Goal: Find specific fact: Find contact information

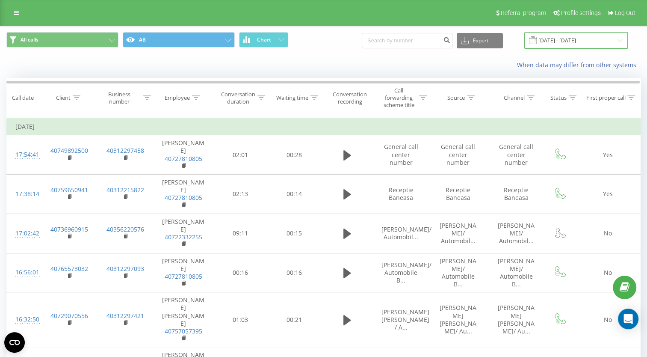
click at [562, 39] on input "30.06.2025 - 31.07.2025" at bounding box center [576, 40] width 104 height 17
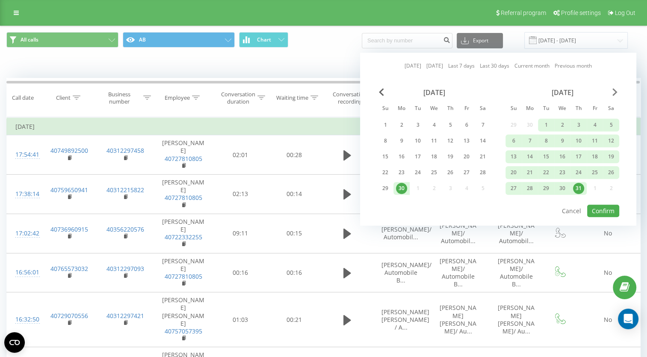
click at [614, 93] on span "Next Month" at bounding box center [614, 92] width 5 height 8
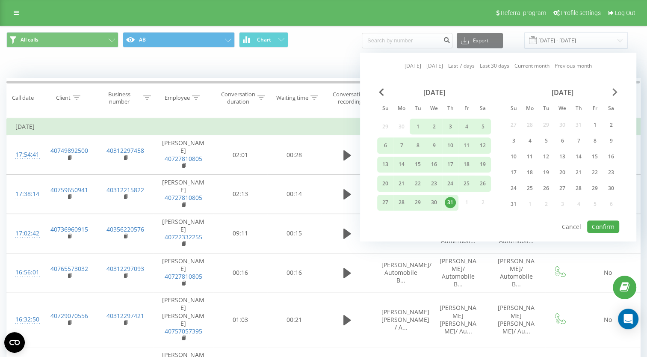
click at [614, 93] on span "Next Month" at bounding box center [614, 92] width 5 height 8
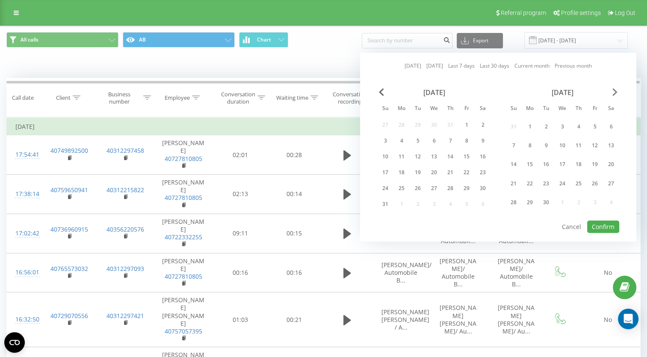
click at [614, 93] on span "Next Month" at bounding box center [614, 92] width 5 height 8
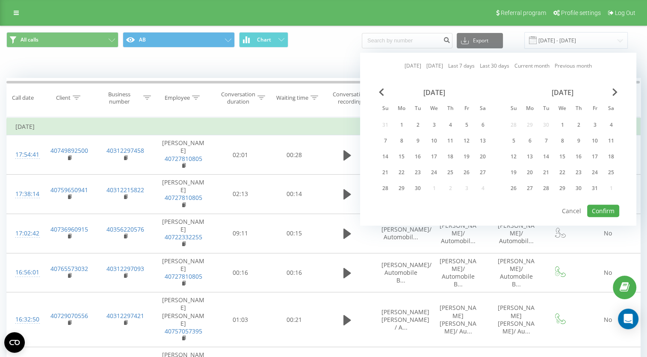
click at [369, 169] on div "Today Yesterday Last 7 days Last 30 days Current month Previous month September…" at bounding box center [498, 139] width 276 height 173
click at [464, 156] on div "19" at bounding box center [466, 156] width 11 height 11
click at [612, 207] on button "Confirm" at bounding box center [603, 210] width 32 height 12
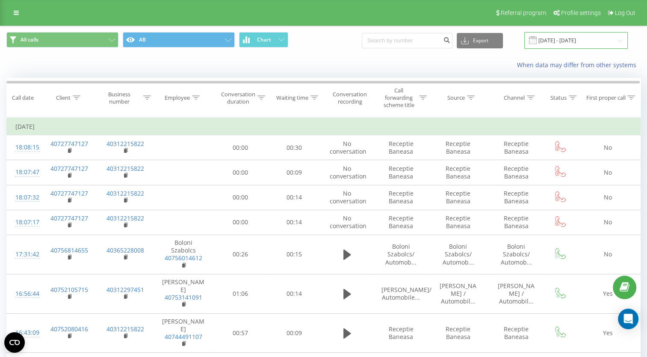
click at [558, 36] on input "19.09.2025 - 19.09.2025" at bounding box center [576, 40] width 104 height 17
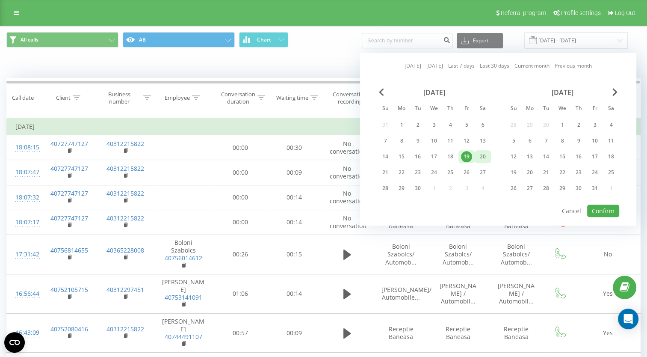
click at [478, 157] on div "20" at bounding box center [482, 156] width 11 height 11
click at [595, 210] on button "Confirm" at bounding box center [603, 210] width 32 height 12
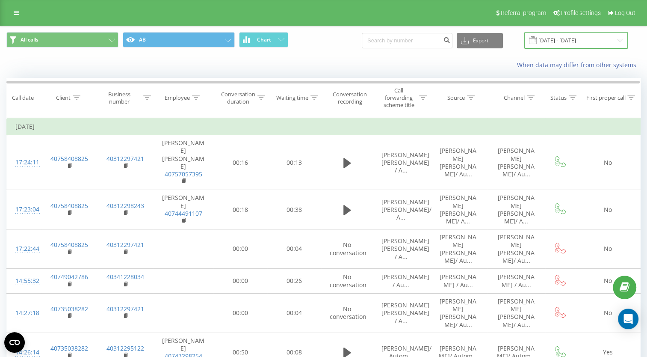
click at [567, 38] on input "20.09.2025 - 20.09.2025" at bounding box center [576, 40] width 104 height 17
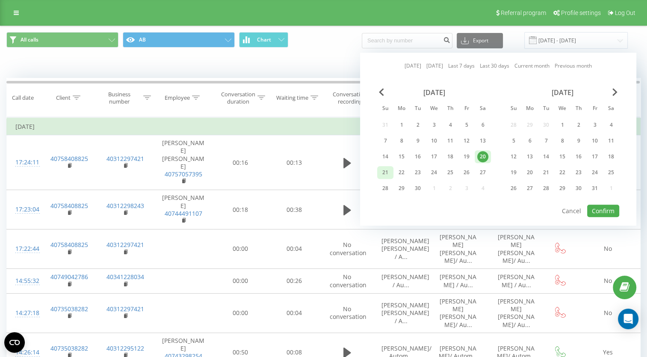
click at [387, 170] on div "21" at bounding box center [385, 172] width 11 height 11
click at [611, 212] on button "Confirm" at bounding box center [603, 210] width 32 height 12
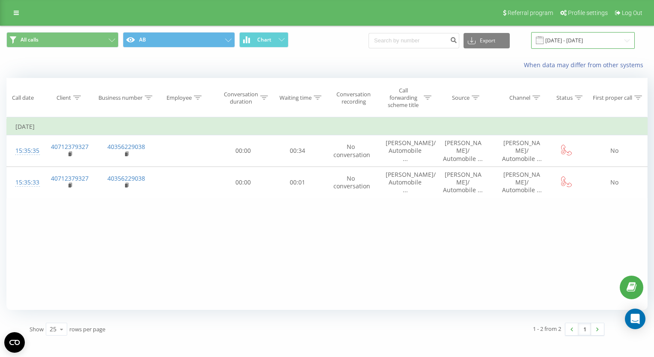
click at [567, 43] on input "21.09.2025 - 21.09.2025" at bounding box center [583, 40] width 104 height 17
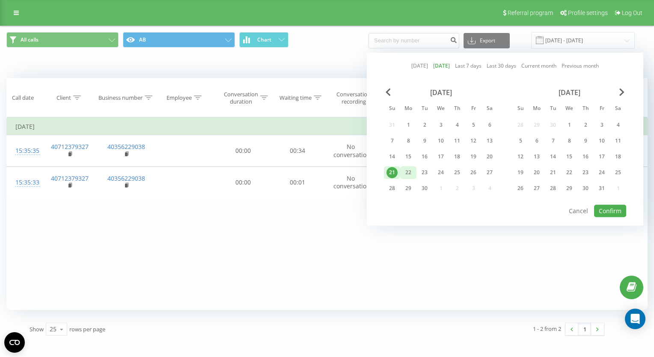
click at [412, 167] on div "22" at bounding box center [407, 172] width 11 height 11
click at [603, 208] on button "Confirm" at bounding box center [610, 210] width 32 height 12
type input "[DATE] - [DATE]"
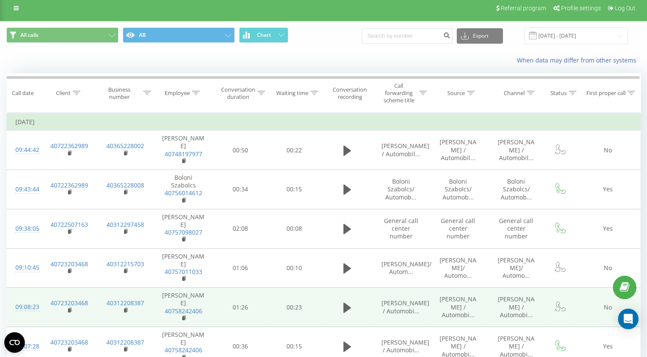
scroll to position [6, 0]
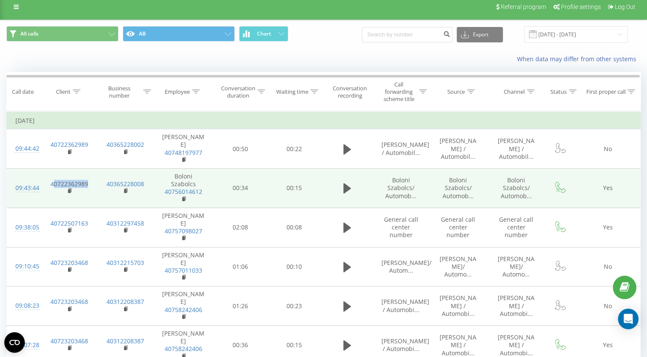
drag, startPoint x: 92, startPoint y: 172, endPoint x: 55, endPoint y: 167, distance: 37.9
click at [55, 169] on td "40722362989" at bounding box center [69, 188] width 56 height 39
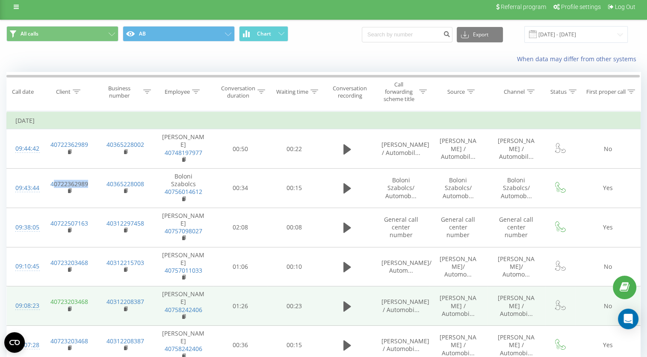
copy link "0722362989"
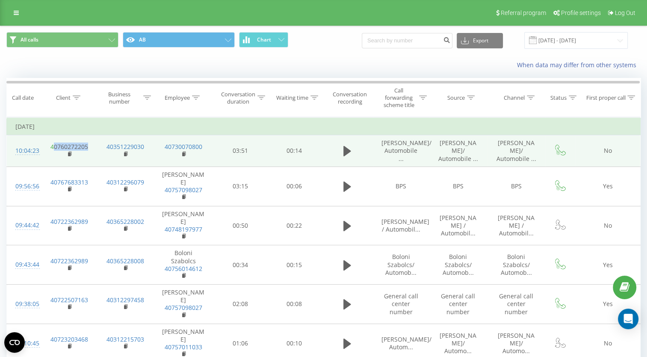
drag, startPoint x: 90, startPoint y: 143, endPoint x: 55, endPoint y: 142, distance: 35.5
click at [55, 142] on td "40760272205" at bounding box center [69, 151] width 56 height 32
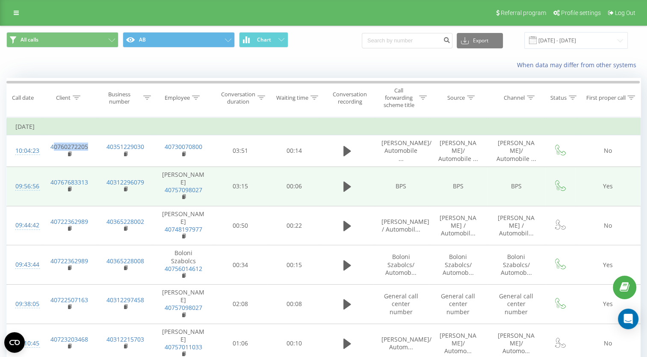
copy link "0760272205"
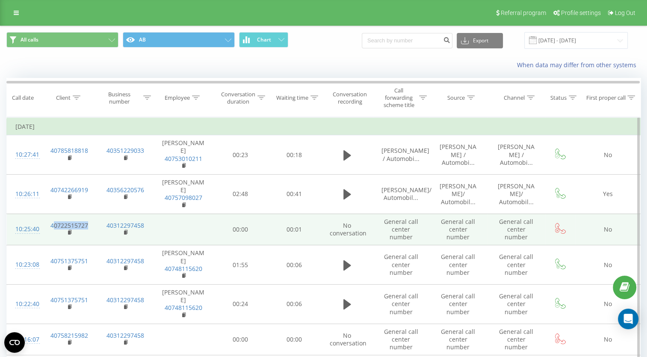
drag, startPoint x: 95, startPoint y: 209, endPoint x: 53, endPoint y: 204, distance: 42.6
click at [53, 213] on td "40722515727" at bounding box center [69, 229] width 56 height 32
copy link "0722515727"
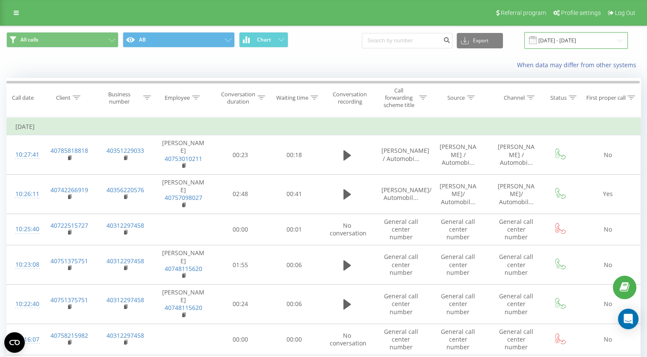
click at [571, 38] on input "[DATE] - [DATE]" at bounding box center [576, 40] width 104 height 17
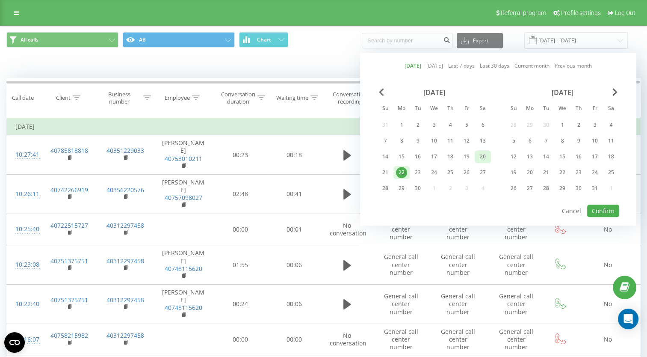
click at [477, 157] on div "20" at bounding box center [482, 156] width 11 height 11
click at [592, 213] on button "Confirm" at bounding box center [603, 210] width 32 height 12
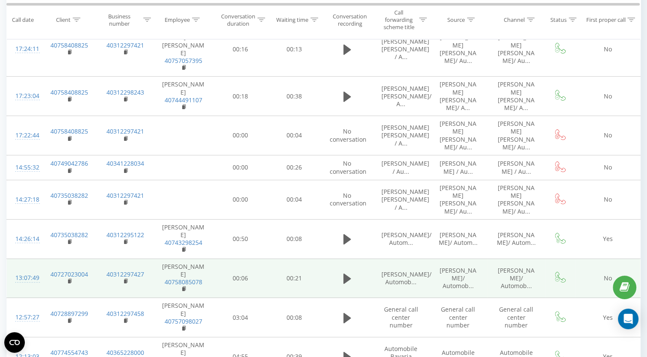
scroll to position [171, 0]
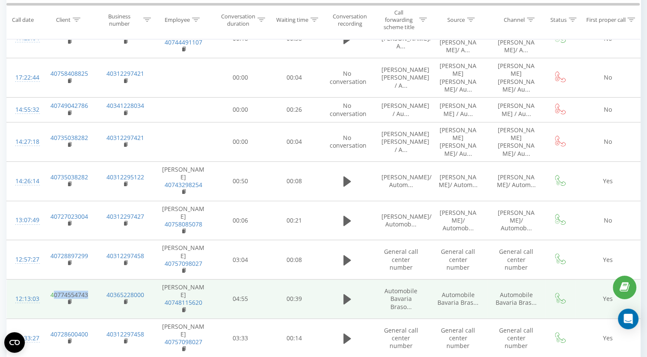
drag, startPoint x: 91, startPoint y: 251, endPoint x: 54, endPoint y: 250, distance: 36.8
click at [54, 279] on td "40774554743" at bounding box center [69, 298] width 56 height 39
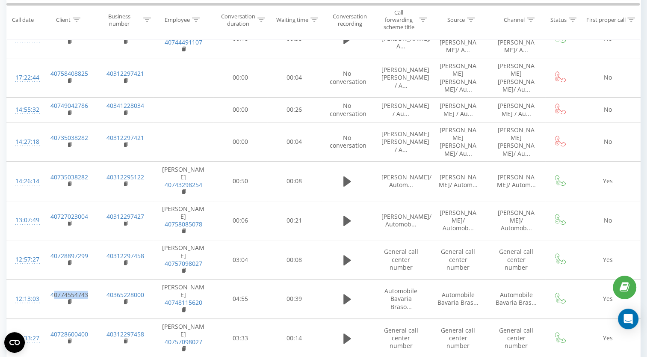
copy link "0774554743"
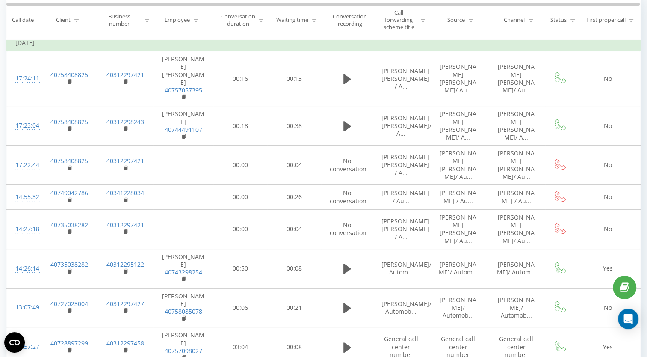
scroll to position [128, 0]
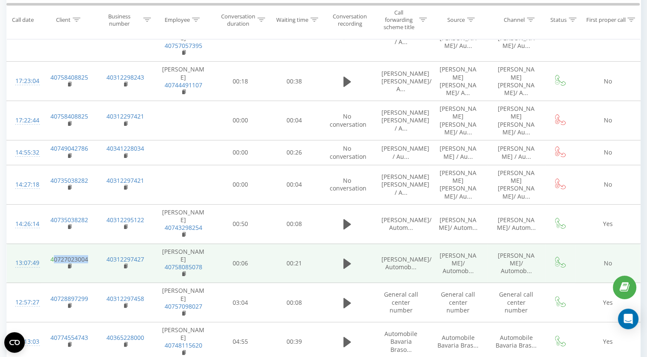
drag, startPoint x: 89, startPoint y: 225, endPoint x: 54, endPoint y: 222, distance: 35.2
click at [54, 243] on td "40727023004" at bounding box center [69, 262] width 56 height 39
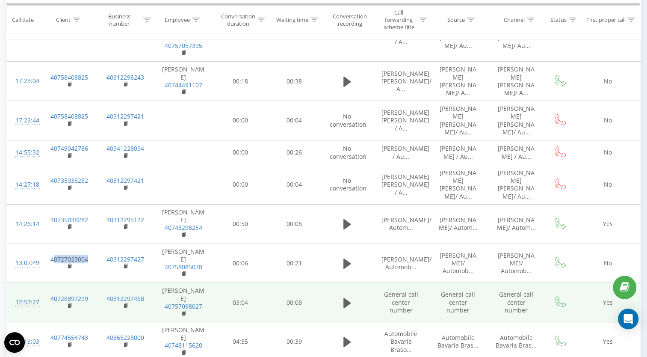
copy link "0727023004"
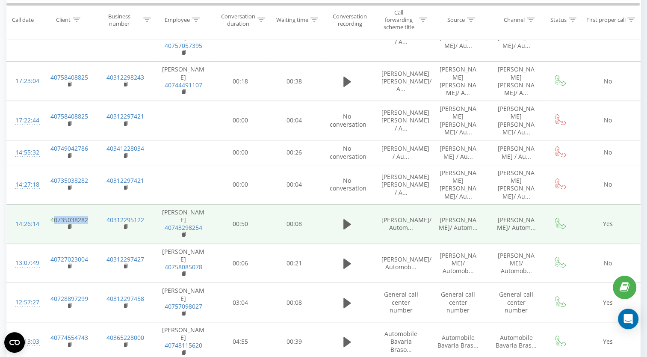
drag, startPoint x: 94, startPoint y: 188, endPoint x: 52, endPoint y: 187, distance: 41.9
click at [52, 204] on td "40735038282" at bounding box center [69, 223] width 56 height 39
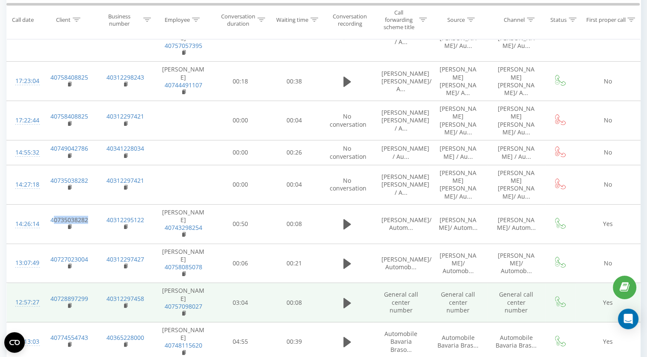
copy link "0735038282"
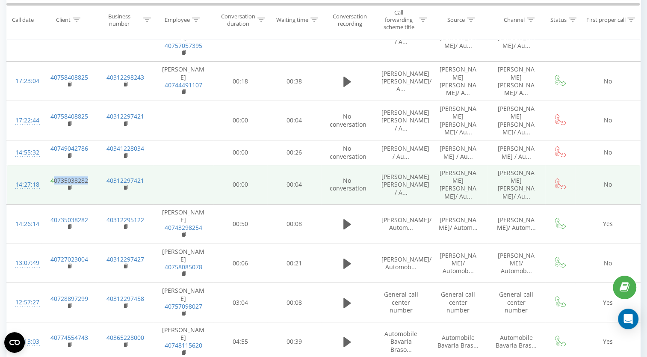
drag, startPoint x: 95, startPoint y: 151, endPoint x: 54, endPoint y: 151, distance: 40.6
click at [54, 165] on td "40735038282" at bounding box center [69, 184] width 56 height 39
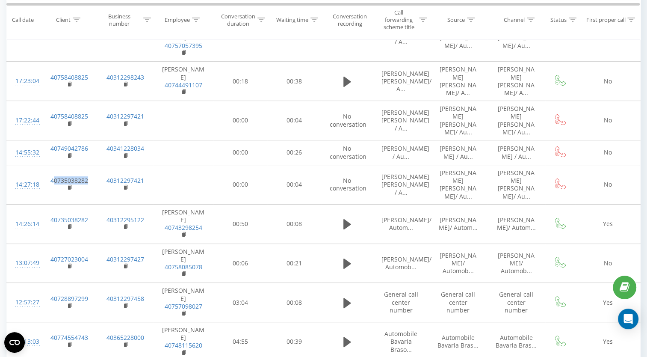
copy link "0735038282"
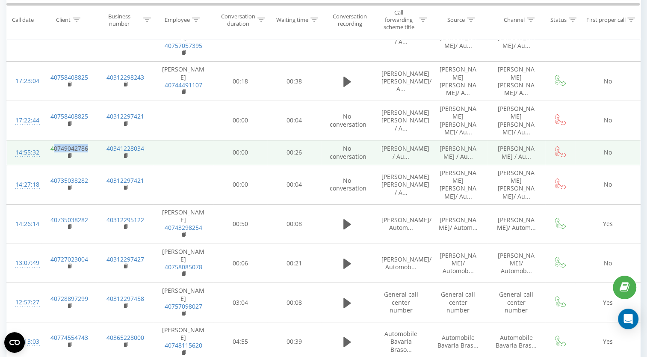
drag, startPoint x: 89, startPoint y: 118, endPoint x: 55, endPoint y: 118, distance: 34.6
click at [55, 140] on td "40749042786" at bounding box center [69, 152] width 56 height 25
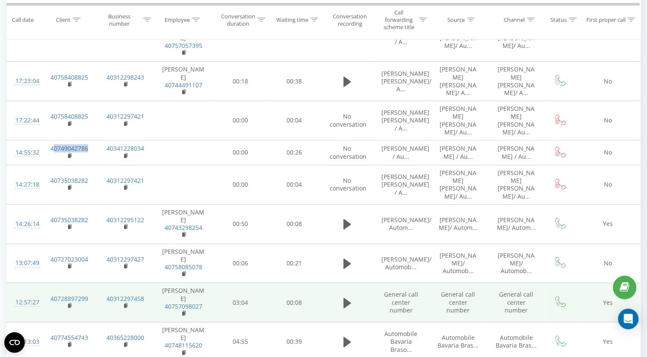
copy link "0749042786"
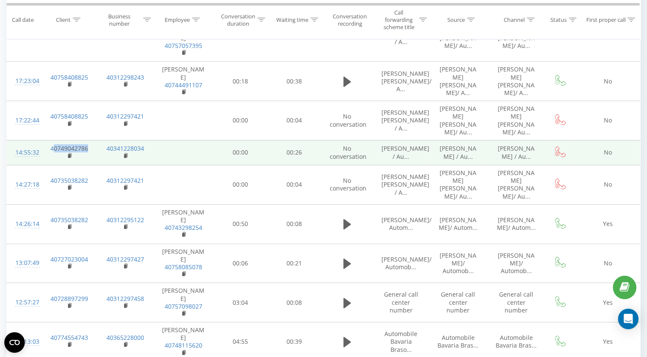
copy link "0749042786"
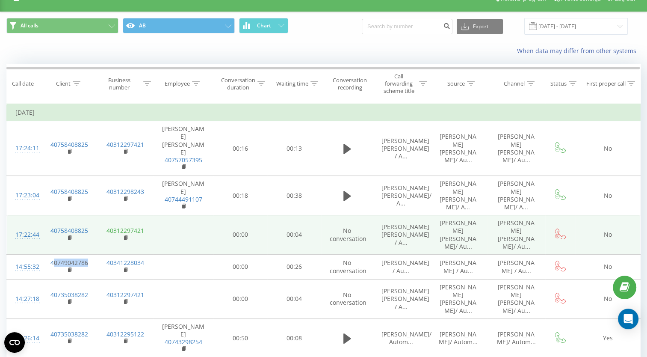
scroll to position [0, 0]
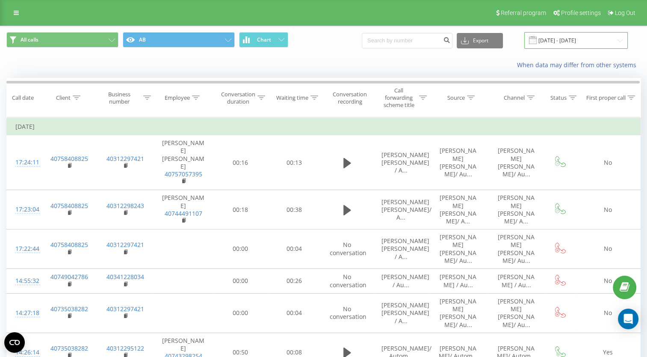
click at [566, 37] on input "20.09.2025 - 20.09.2025" at bounding box center [576, 40] width 104 height 17
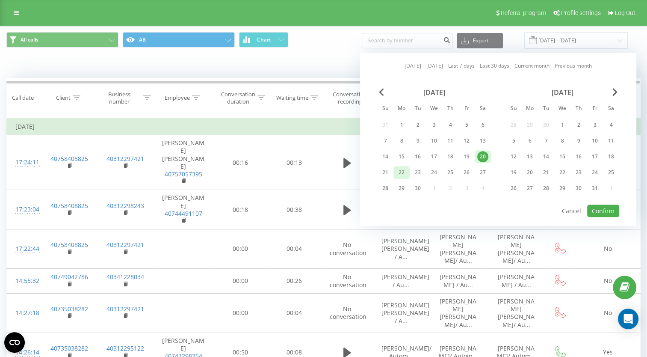
click at [399, 172] on div "22" at bounding box center [401, 172] width 11 height 11
click at [612, 206] on button "Confirm" at bounding box center [603, 210] width 32 height 12
type input "[DATE] - [DATE]"
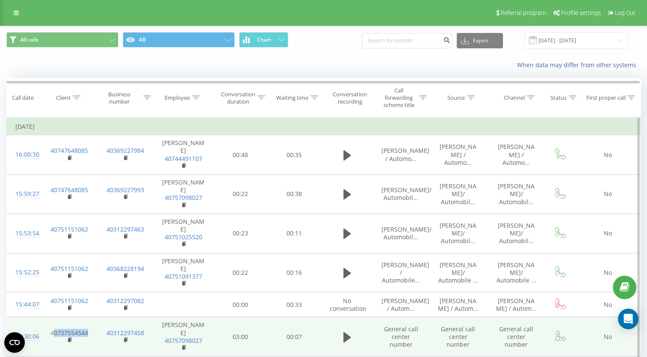
drag, startPoint x: 89, startPoint y: 304, endPoint x: 52, endPoint y: 306, distance: 36.9
click at [52, 317] on td "40737554544" at bounding box center [69, 336] width 56 height 39
copy link "0737554544"
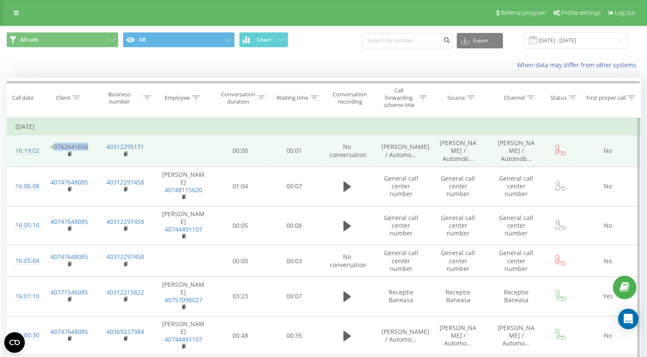
drag, startPoint x: 91, startPoint y: 147, endPoint x: 54, endPoint y: 146, distance: 36.8
click at [54, 146] on td "40762641656" at bounding box center [69, 151] width 56 height 32
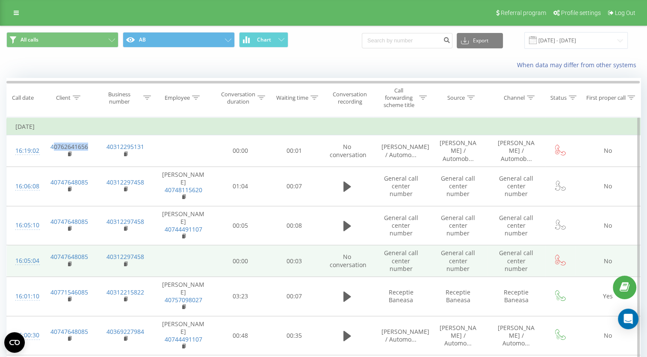
copy link "0762641656"
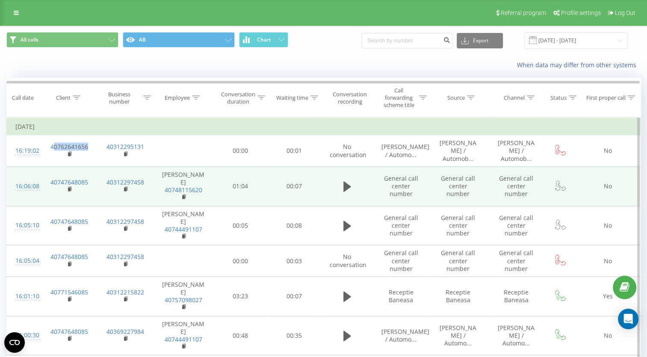
copy link "0762641656"
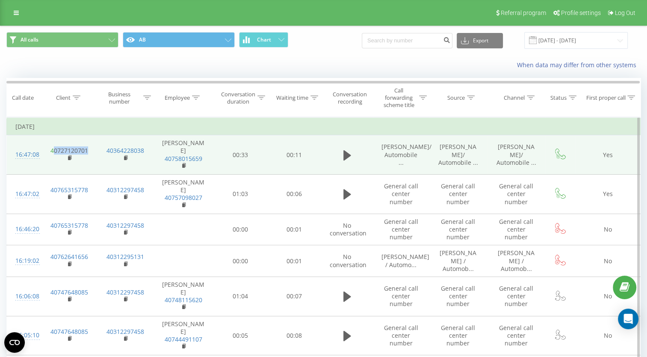
drag, startPoint x: 92, startPoint y: 145, endPoint x: 55, endPoint y: 147, distance: 37.7
click at [55, 147] on td "40727120701" at bounding box center [69, 154] width 56 height 39
copy link "0727120701"
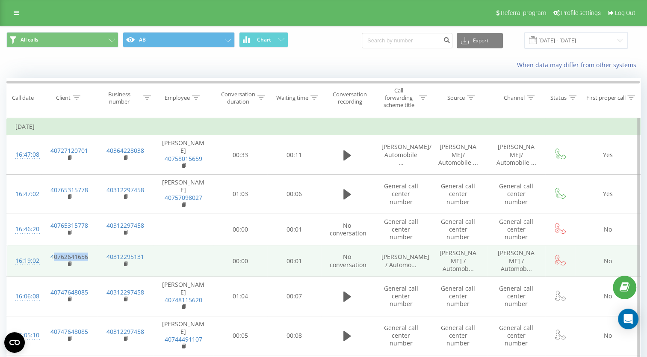
drag, startPoint x: 94, startPoint y: 240, endPoint x: 53, endPoint y: 236, distance: 41.7
click at [53, 245] on td "40762641656" at bounding box center [69, 261] width 56 height 32
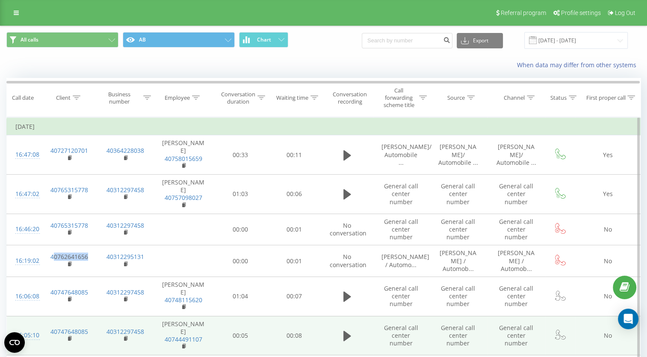
copy link "0762641656"
